Goal: Information Seeking & Learning: Compare options

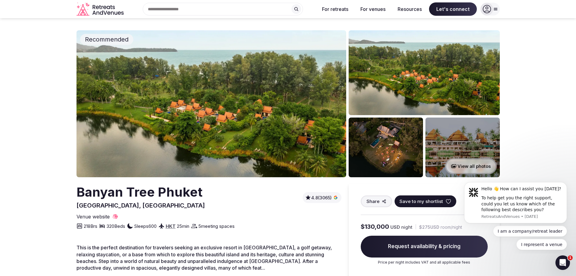
click at [418, 82] on img at bounding box center [424, 72] width 151 height 85
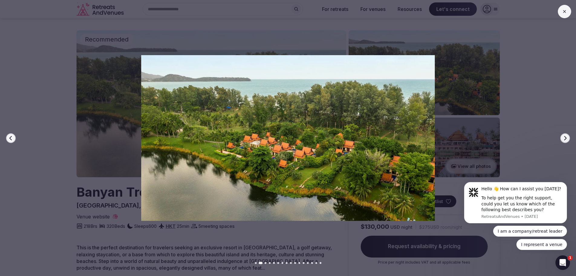
click at [562, 136] on button "Next slide" at bounding box center [566, 138] width 10 height 10
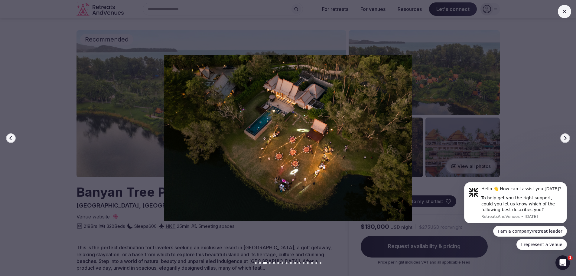
click at [562, 136] on button "Next slide" at bounding box center [566, 138] width 10 height 10
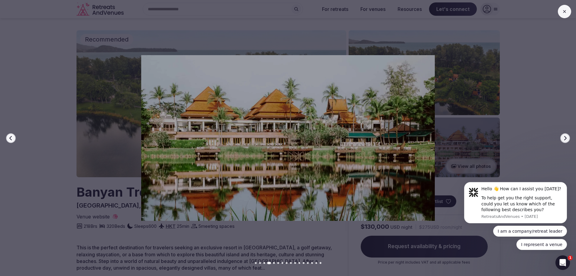
click at [563, 136] on button "Next slide" at bounding box center [566, 138] width 10 height 10
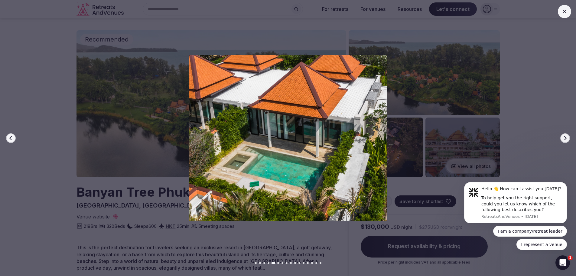
click at [563, 136] on button "Next slide" at bounding box center [566, 138] width 10 height 10
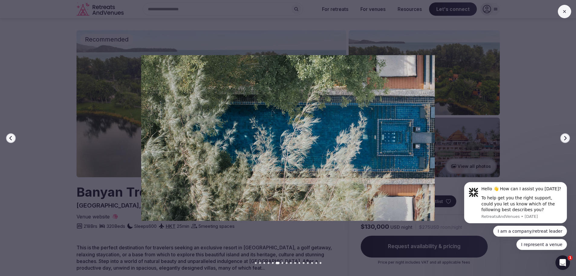
click at [563, 136] on button "Next slide" at bounding box center [566, 138] width 10 height 10
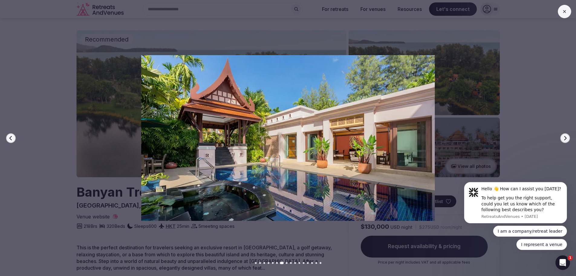
click at [563, 136] on button "Next slide" at bounding box center [566, 138] width 10 height 10
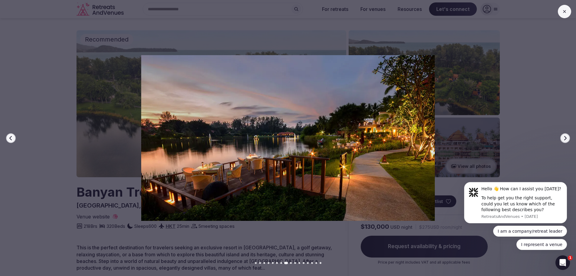
click at [563, 136] on button "Next slide" at bounding box center [566, 138] width 10 height 10
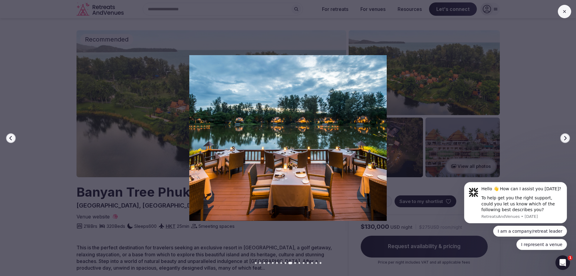
click at [563, 136] on button "Next slide" at bounding box center [566, 138] width 10 height 10
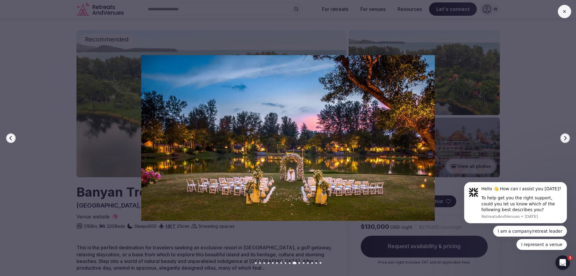
click at [564, 10] on icon at bounding box center [564, 11] width 5 height 5
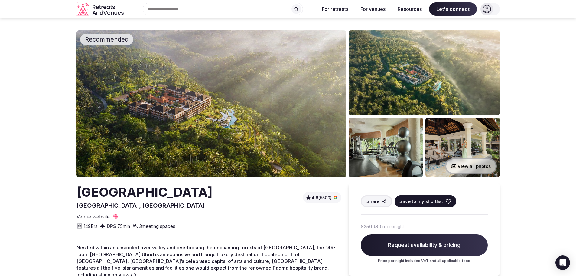
click at [183, 108] on img at bounding box center [212, 103] width 270 height 147
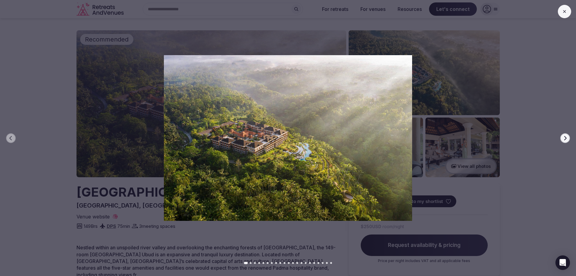
click at [568, 138] on button "Next slide" at bounding box center [566, 138] width 10 height 10
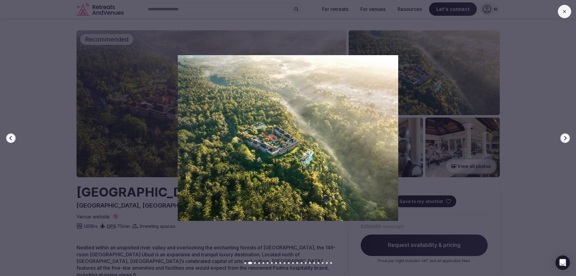
click at [568, 138] on button "Next slide" at bounding box center [566, 138] width 10 height 10
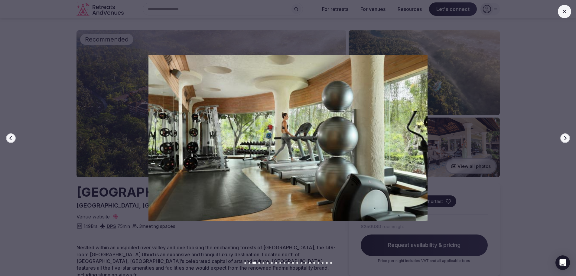
click at [568, 138] on button "Next slide" at bounding box center [566, 138] width 10 height 10
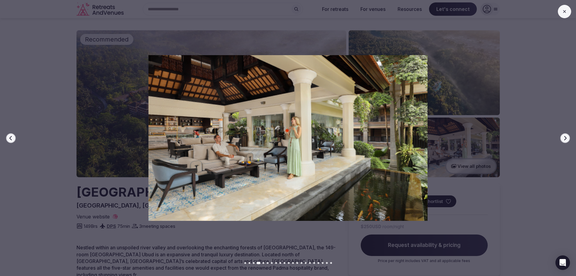
click at [566, 138] on icon "button" at bounding box center [566, 138] width 2 height 4
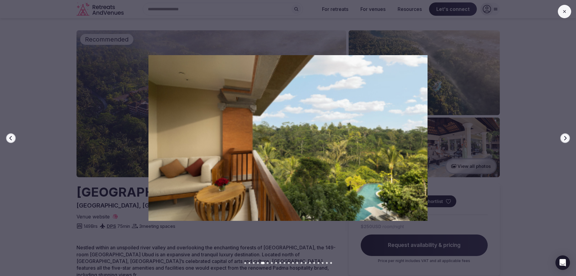
click at [566, 138] on icon "button" at bounding box center [566, 138] width 2 height 4
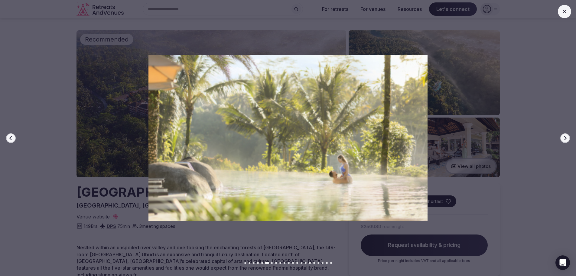
click at [566, 138] on icon "button" at bounding box center [566, 138] width 2 height 4
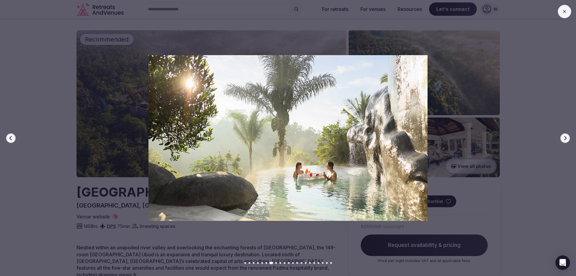
click at [566, 138] on icon "button" at bounding box center [566, 138] width 2 height 4
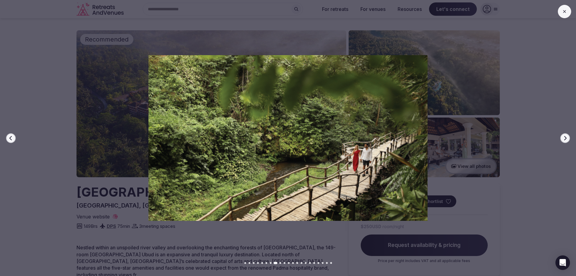
click at [566, 138] on icon "button" at bounding box center [566, 138] width 2 height 4
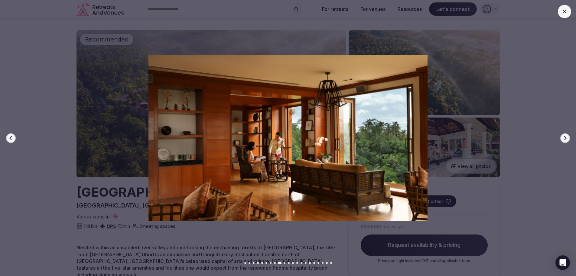
click at [566, 138] on icon "button" at bounding box center [566, 138] width 2 height 4
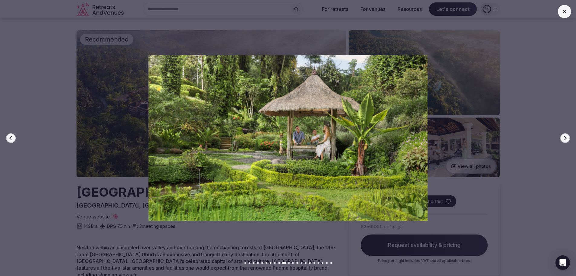
click at [566, 138] on icon "button" at bounding box center [566, 138] width 2 height 4
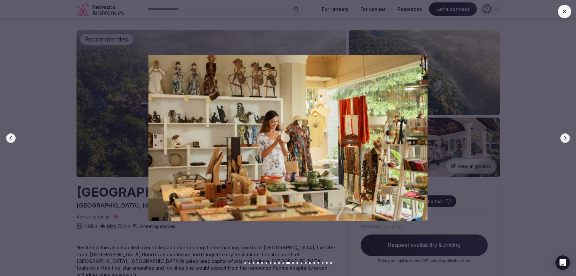
click at [566, 138] on icon "button" at bounding box center [566, 138] width 2 height 4
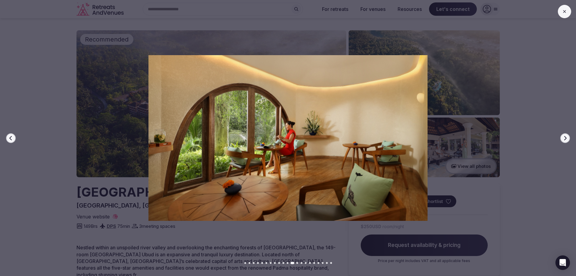
click at [568, 13] on button at bounding box center [564, 11] width 13 height 13
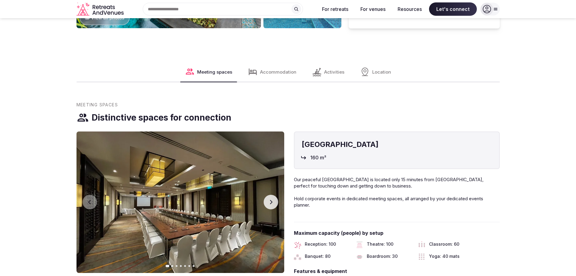
scroll to position [605, 0]
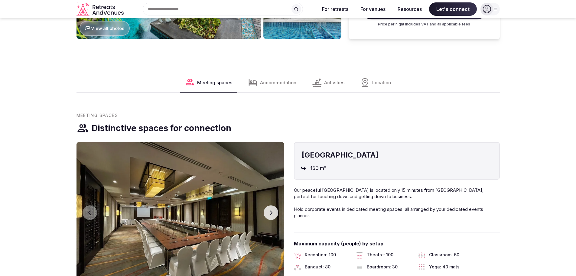
click at [272, 210] on icon "button" at bounding box center [271, 212] width 5 height 5
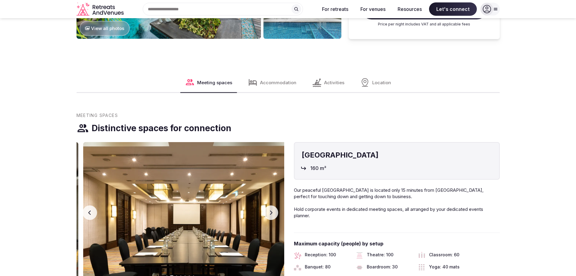
click at [272, 210] on icon "button" at bounding box center [271, 212] width 5 height 5
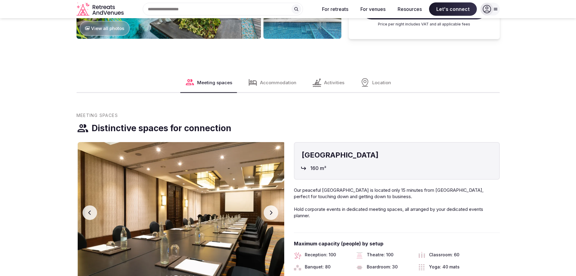
click at [272, 210] on icon "button" at bounding box center [271, 212] width 5 height 5
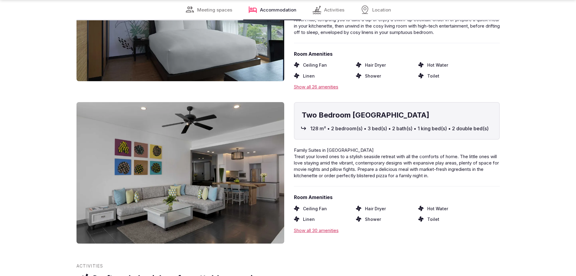
scroll to position [1301, 0]
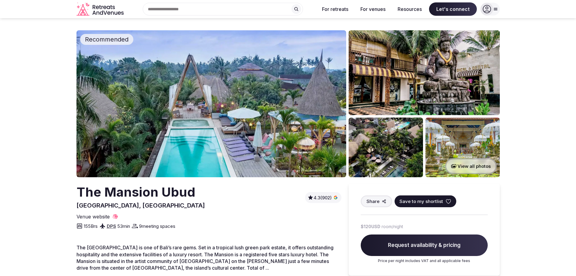
click at [466, 163] on button "View all photos" at bounding box center [471, 166] width 52 height 16
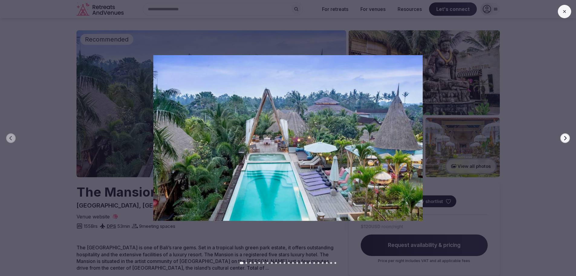
click at [567, 138] on icon "button" at bounding box center [565, 138] width 5 height 5
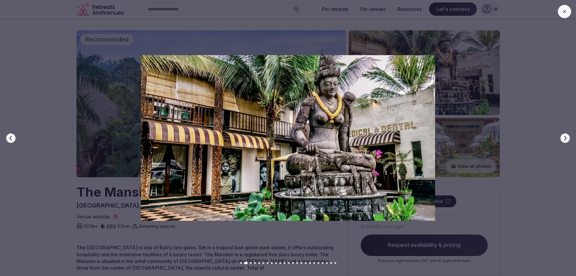
click at [567, 138] on icon "button" at bounding box center [565, 138] width 5 height 5
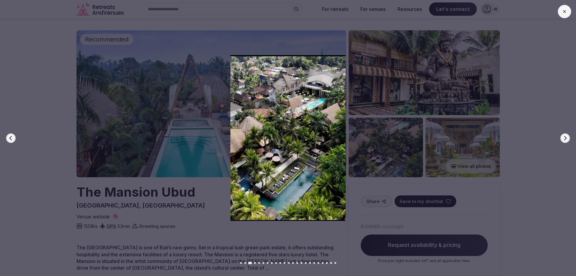
click at [567, 138] on icon "button" at bounding box center [565, 138] width 5 height 5
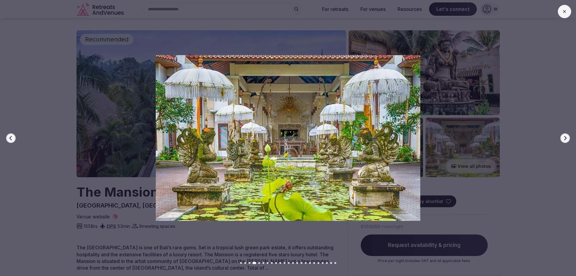
click at [567, 138] on icon "button" at bounding box center [565, 138] width 5 height 5
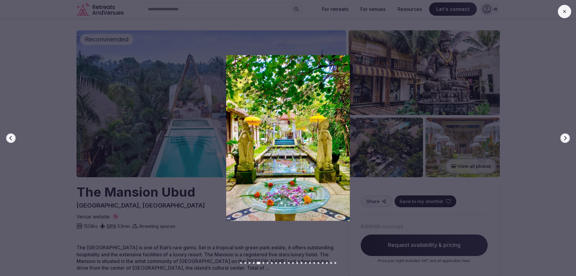
click at [567, 138] on icon "button" at bounding box center [565, 138] width 5 height 5
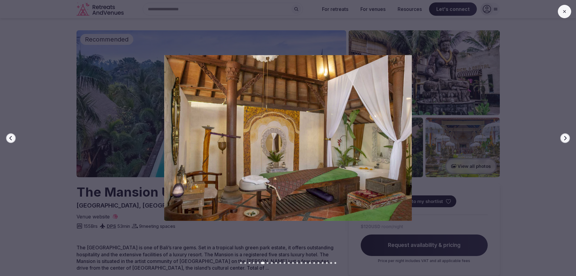
click at [567, 138] on icon "button" at bounding box center [565, 138] width 5 height 5
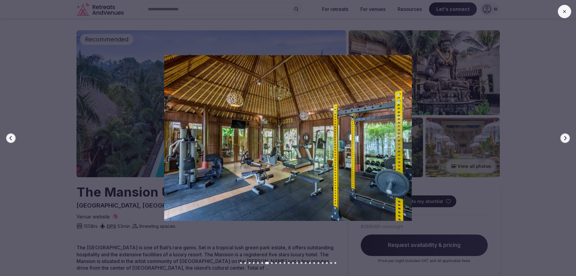
click at [567, 138] on icon "button" at bounding box center [565, 138] width 5 height 5
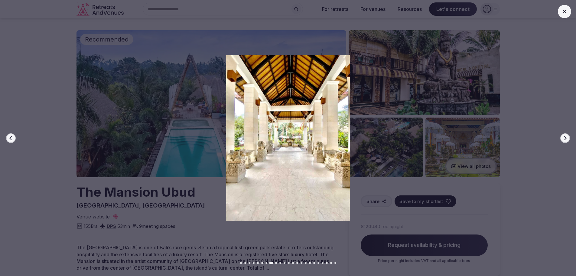
click at [567, 138] on icon "button" at bounding box center [565, 138] width 5 height 5
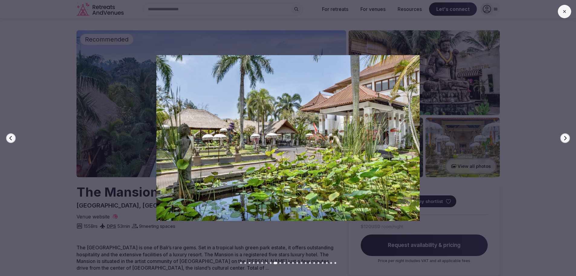
click at [567, 138] on icon "button" at bounding box center [565, 138] width 5 height 5
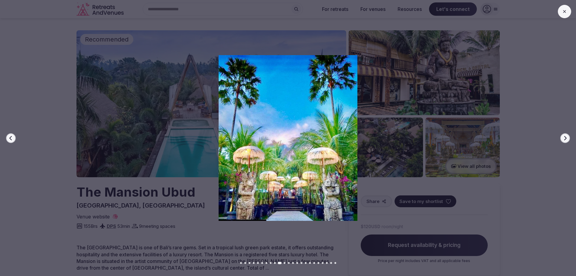
click at [567, 138] on icon "button" at bounding box center [565, 138] width 5 height 5
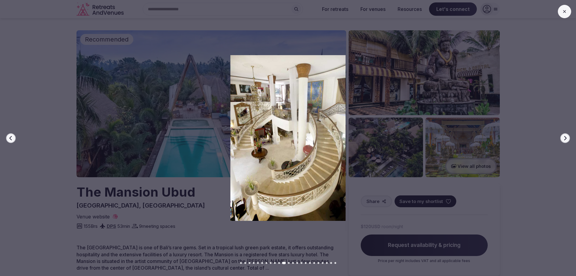
click at [567, 138] on icon "button" at bounding box center [565, 138] width 5 height 5
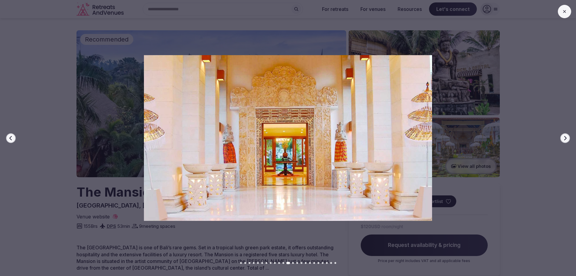
click at [567, 138] on icon "button" at bounding box center [565, 138] width 5 height 5
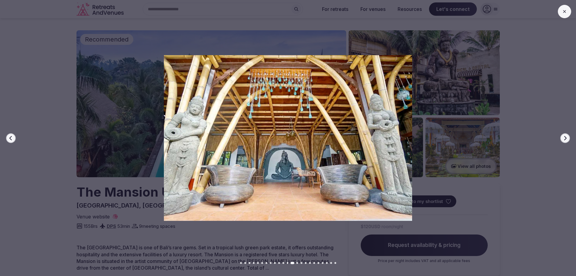
click at [567, 138] on icon "button" at bounding box center [565, 138] width 5 height 5
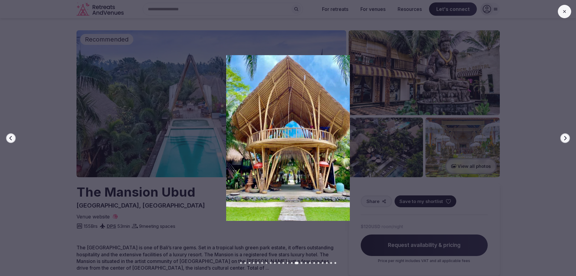
click at [566, 138] on icon "button" at bounding box center [566, 138] width 2 height 4
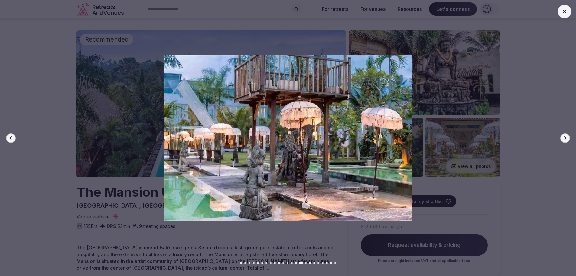
click at [566, 138] on icon "button" at bounding box center [566, 138] width 2 height 4
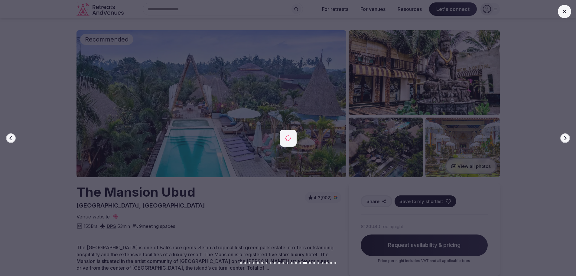
click at [566, 138] on icon "button" at bounding box center [566, 138] width 2 height 4
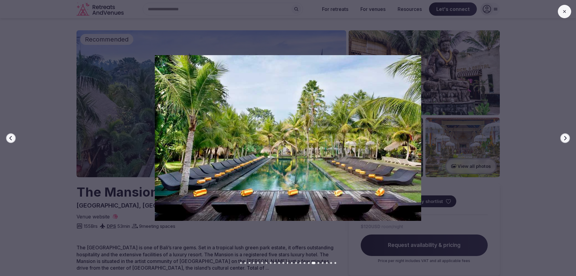
click at [566, 138] on icon "button" at bounding box center [566, 138] width 2 height 4
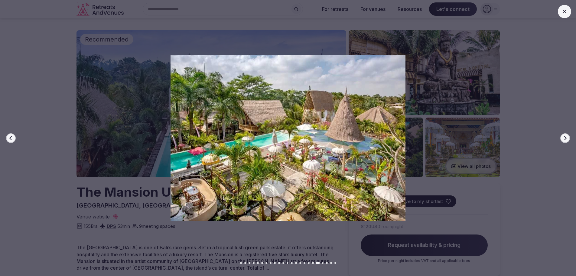
click at [566, 138] on icon "button" at bounding box center [566, 138] width 2 height 4
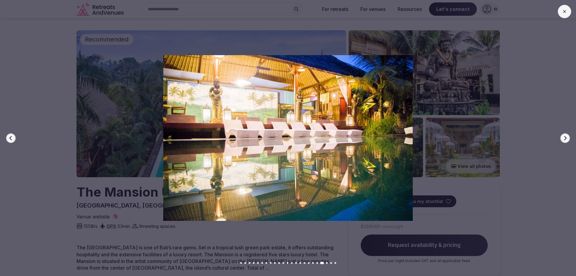
click at [566, 138] on icon "button" at bounding box center [566, 138] width 2 height 4
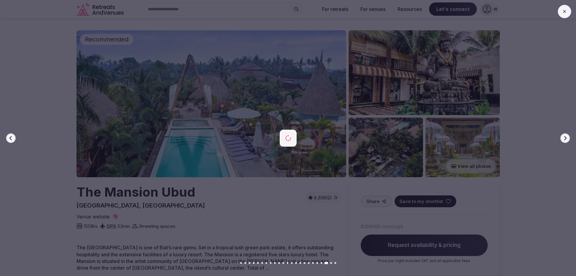
click at [566, 138] on icon "button" at bounding box center [566, 138] width 2 height 4
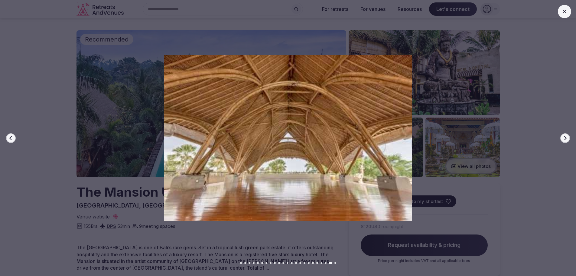
click at [568, 11] on button at bounding box center [564, 11] width 13 height 13
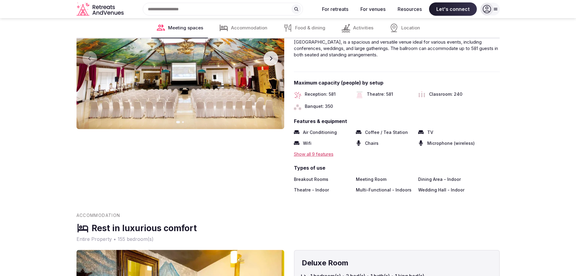
scroll to position [575, 0]
